Goal: Communication & Community: Answer question/provide support

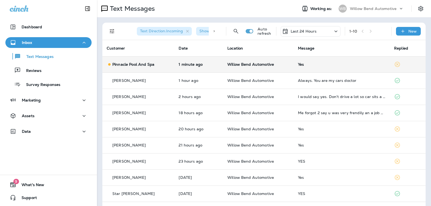
click at [333, 68] on td "Yes" at bounding box center [341, 64] width 96 height 16
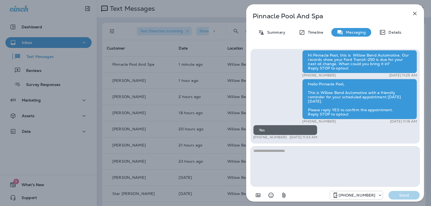
click at [293, 158] on textarea at bounding box center [334, 166] width 169 height 40
type textarea "*"
type textarea "**********"
click at [403, 196] on p "Send" at bounding box center [403, 195] width 23 height 5
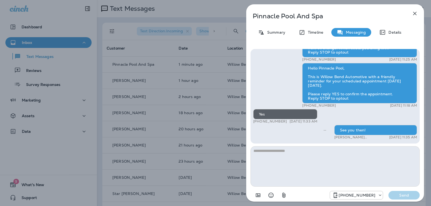
click at [415, 15] on icon "button" at bounding box center [414, 13] width 6 height 6
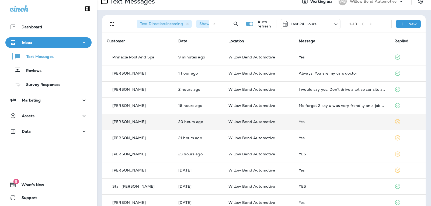
scroll to position [17, 0]
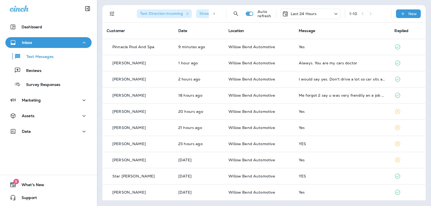
click at [319, 13] on div "Last 24 Hours" at bounding box center [310, 14] width 60 height 10
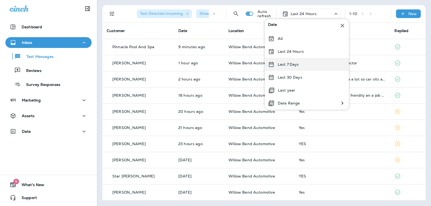
click at [306, 62] on div "Last 7 Days" at bounding box center [307, 64] width 84 height 13
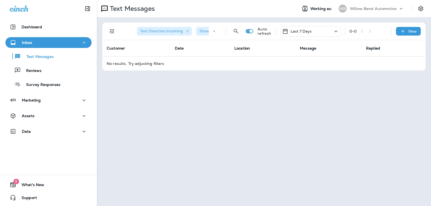
click at [308, 29] on p "Last 7 Days" at bounding box center [300, 31] width 21 height 4
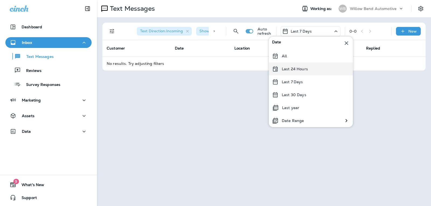
click at [307, 66] on div "Last 24 Hours" at bounding box center [311, 68] width 84 height 13
